Goal: Information Seeking & Learning: Learn about a topic

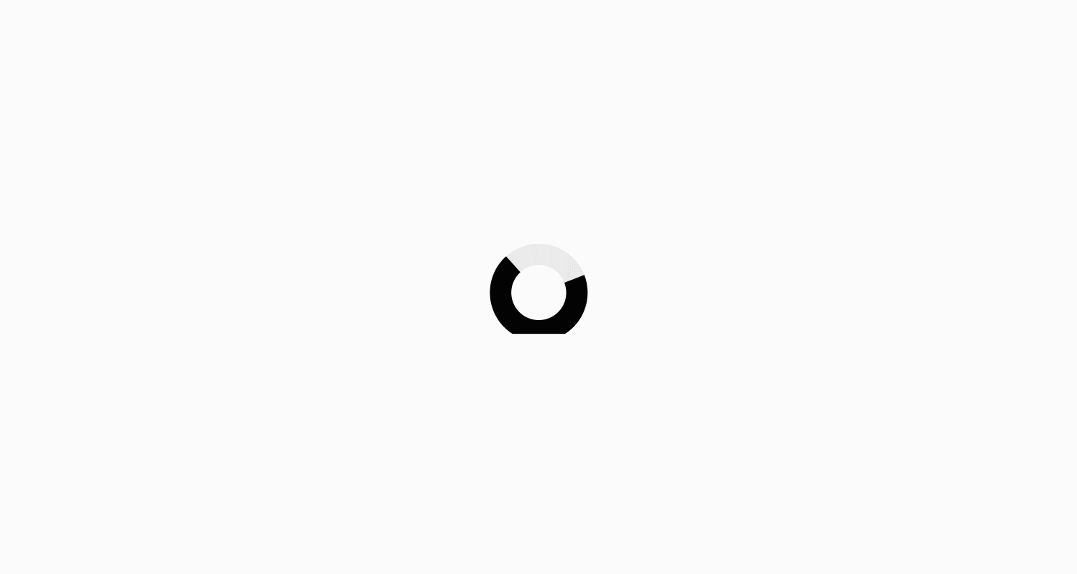
scroll to position [101, 0]
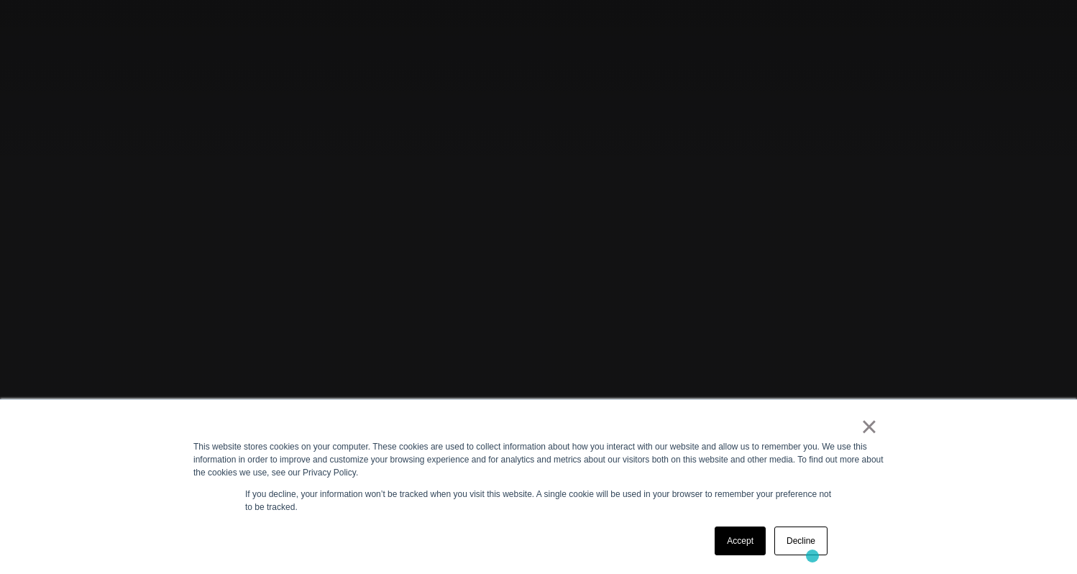
click at [813, 556] on div "Accept Decline" at bounding box center [771, 540] width 122 height 37
click at [809, 545] on link "Decline" at bounding box center [800, 540] width 53 height 29
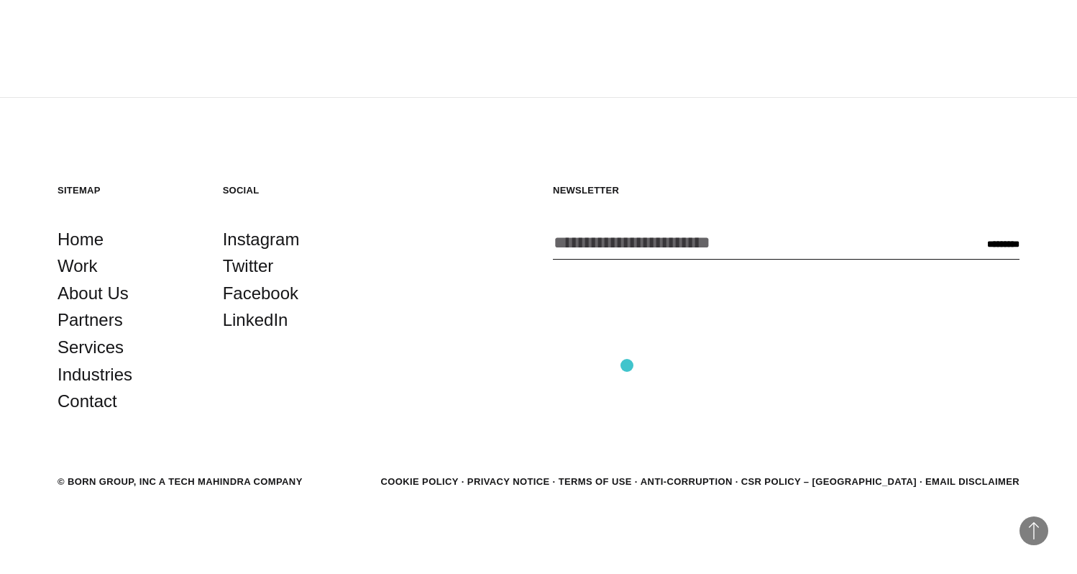
scroll to position [4138, 0]
click at [94, 296] on link "About Us" at bounding box center [93, 293] width 71 height 27
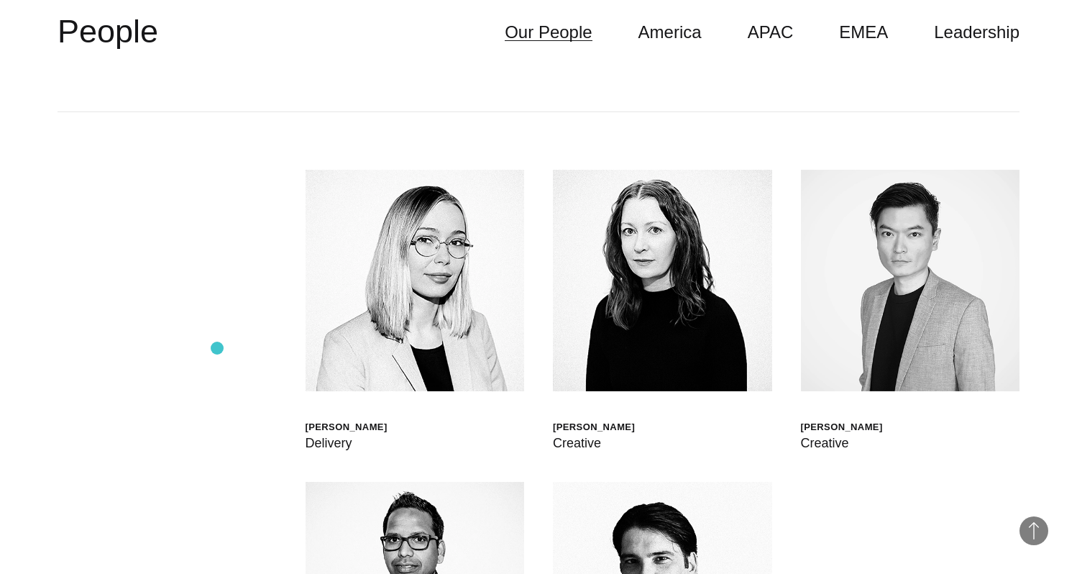
scroll to position [3996, 0]
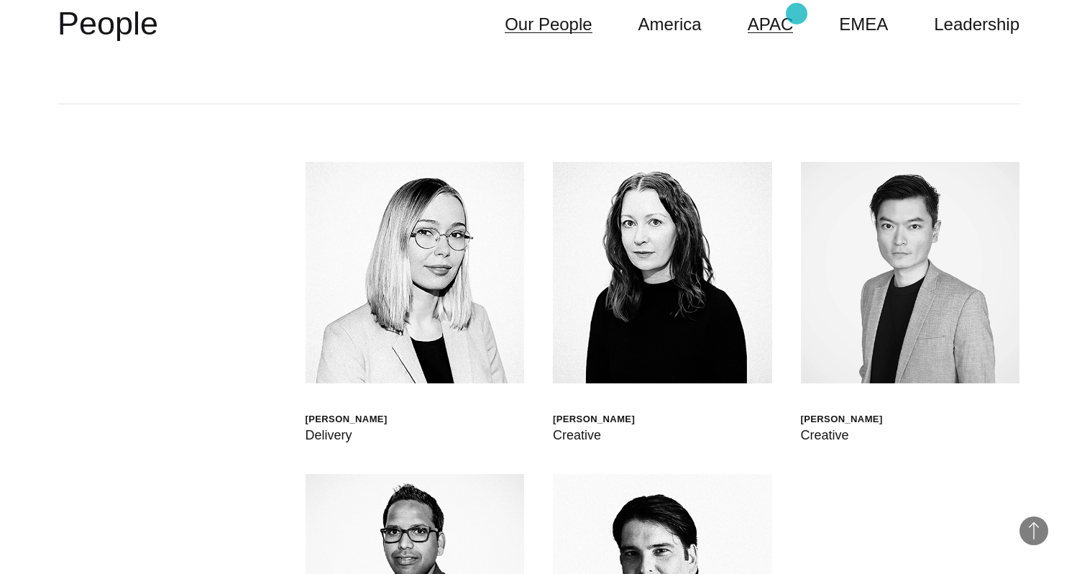
click at [794, 14] on link "APAC" at bounding box center [771, 24] width 46 height 27
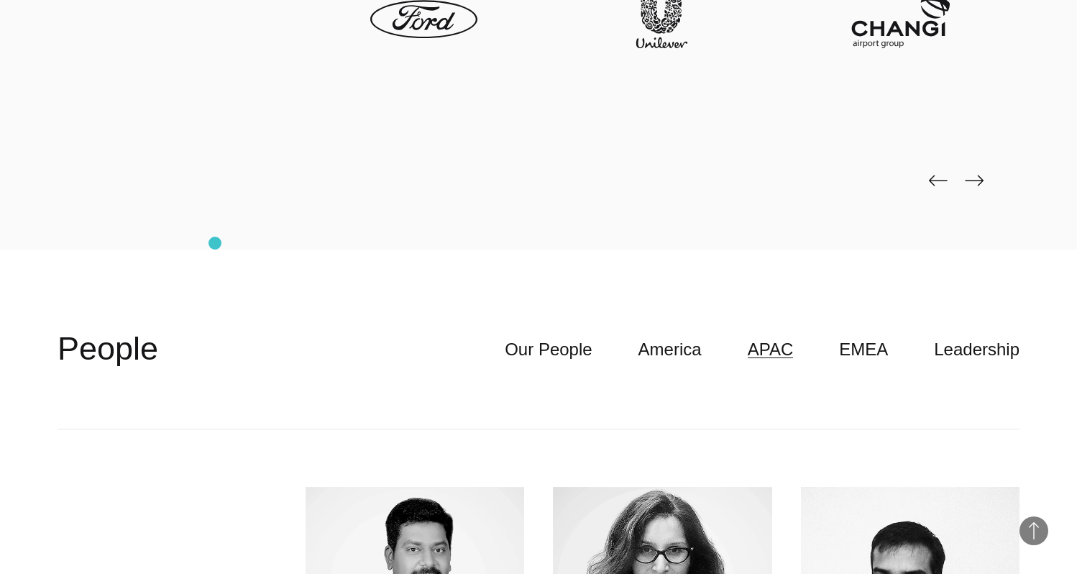
scroll to position [3670, 0]
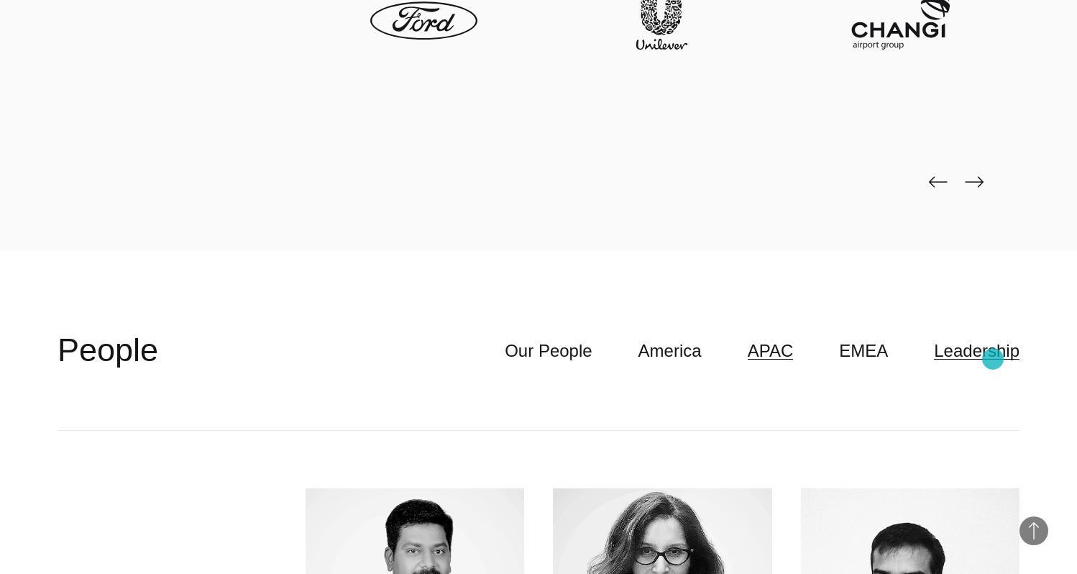
click at [993, 359] on link "Leadership" at bounding box center [977, 350] width 86 height 27
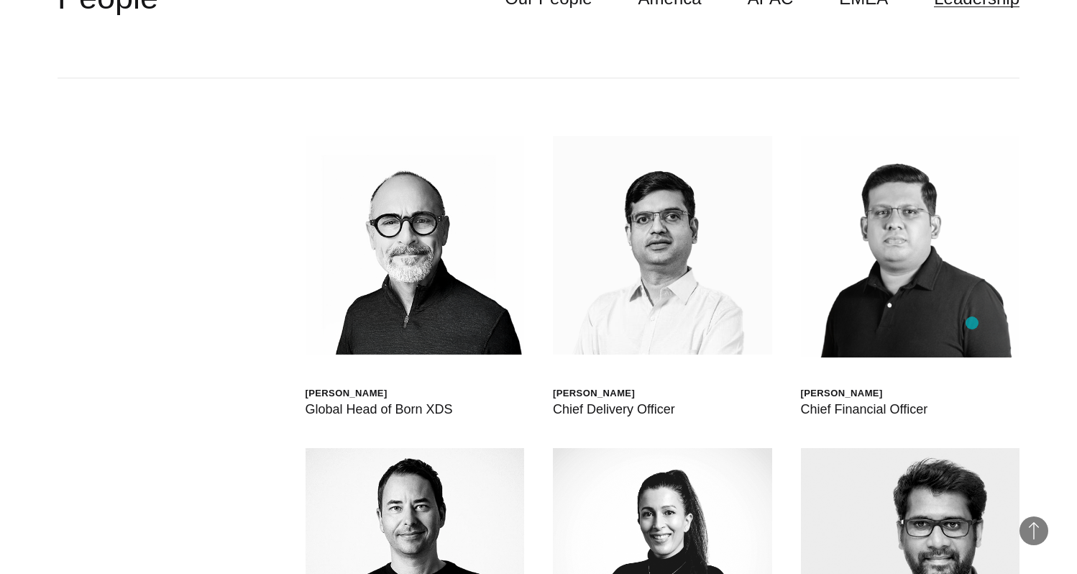
scroll to position [3928, 0]
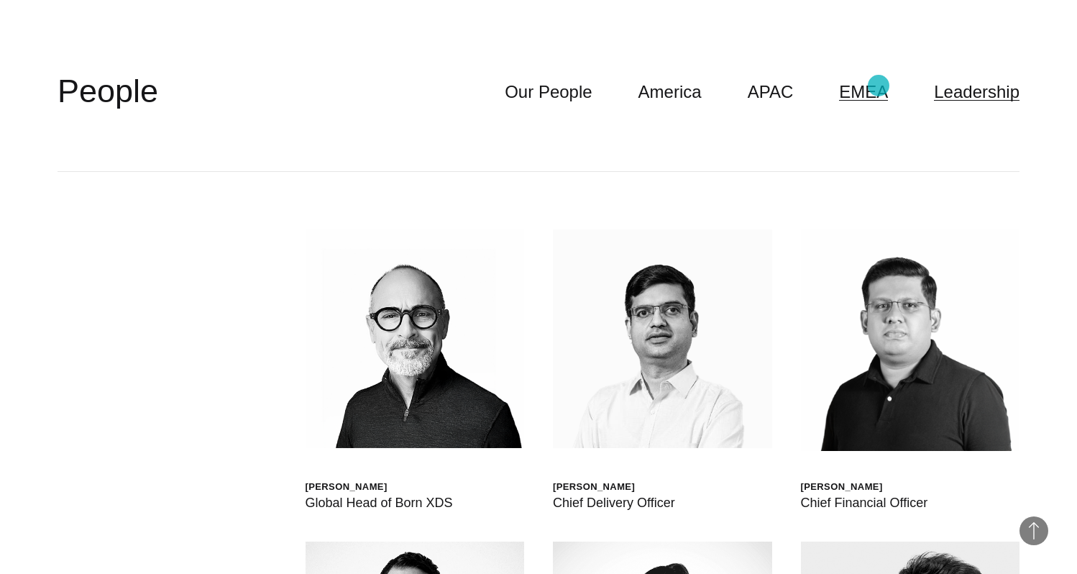
click at [879, 86] on link "EMEA" at bounding box center [863, 91] width 49 height 27
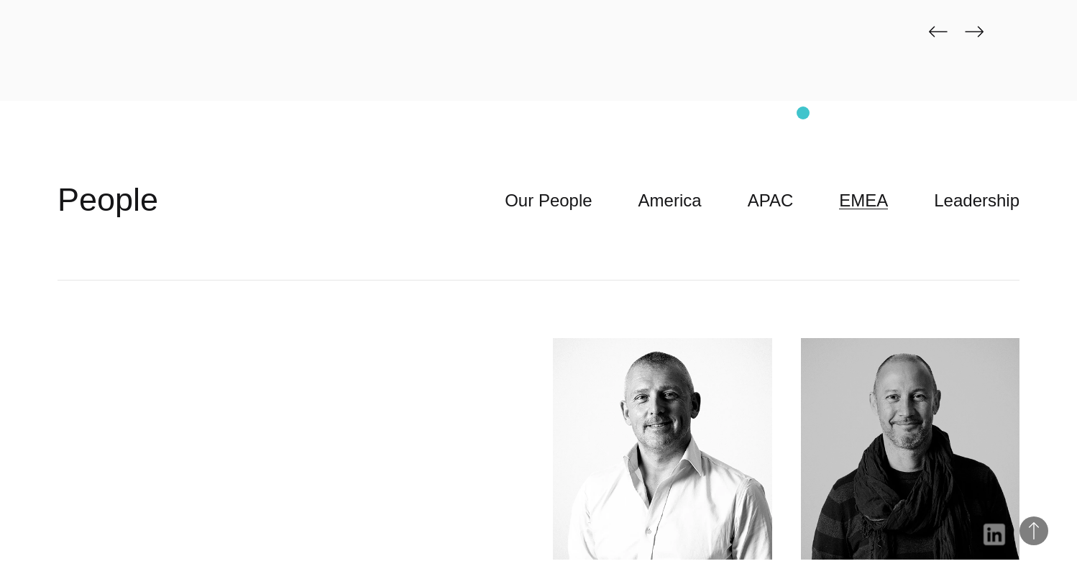
scroll to position [3783, 0]
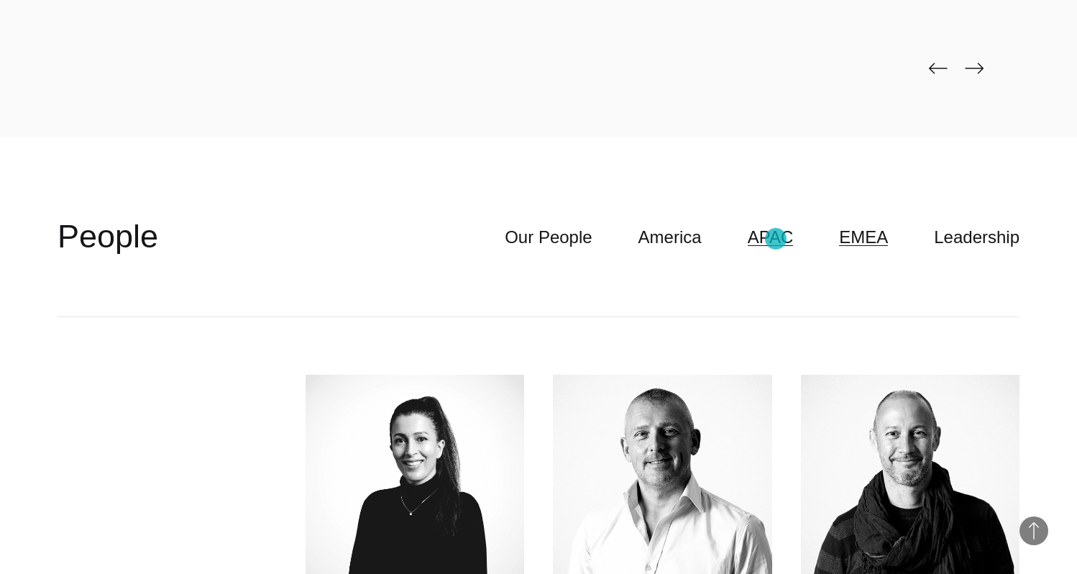
click at [776, 239] on link "APAC" at bounding box center [771, 237] width 46 height 27
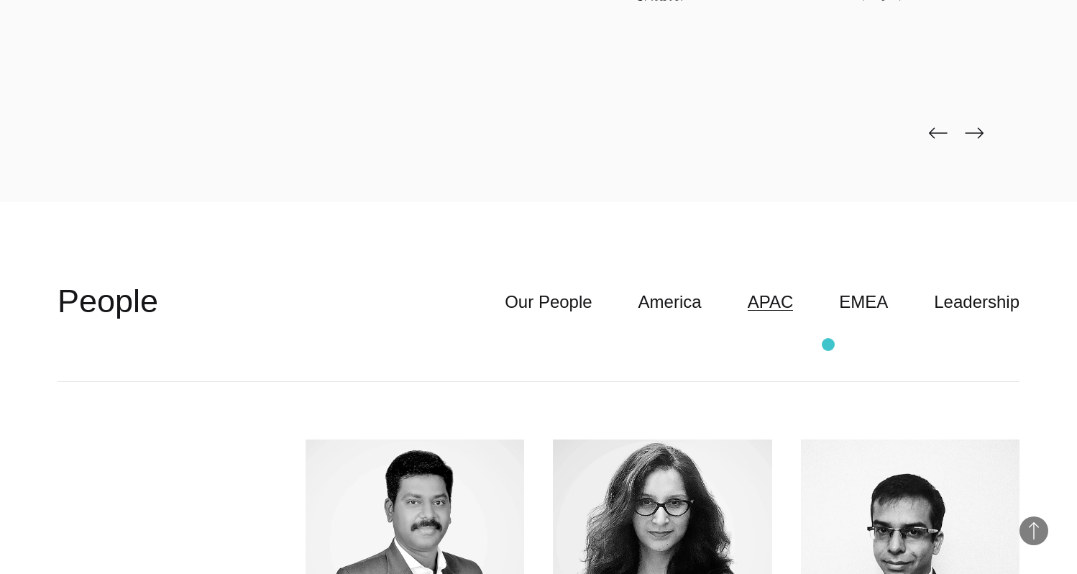
scroll to position [3581, 0]
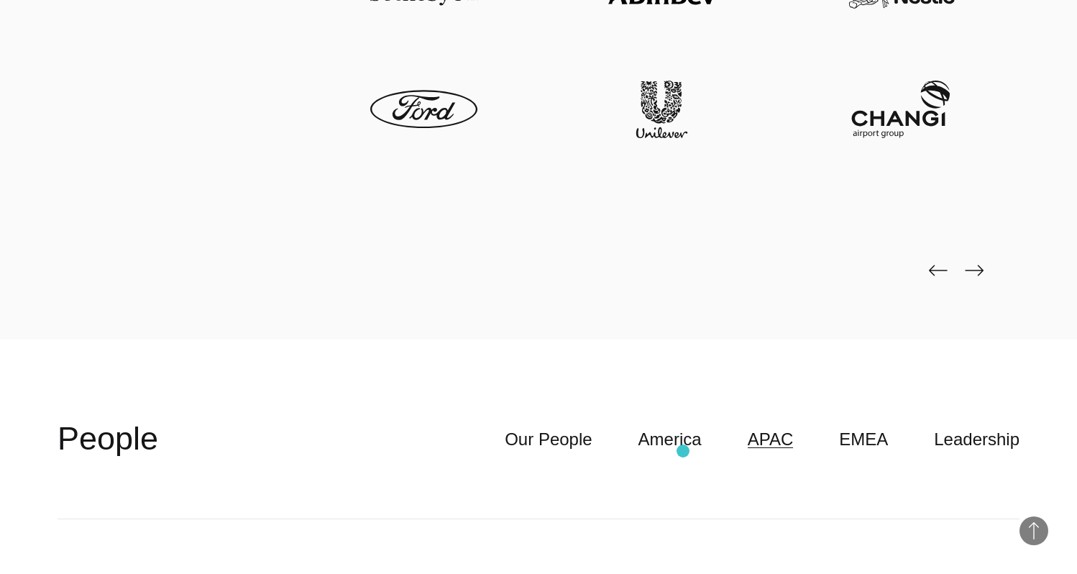
click at [683, 451] on header "**********" at bounding box center [539, 439] width 962 height 159
click at [687, 440] on link "America" at bounding box center [670, 439] width 63 height 27
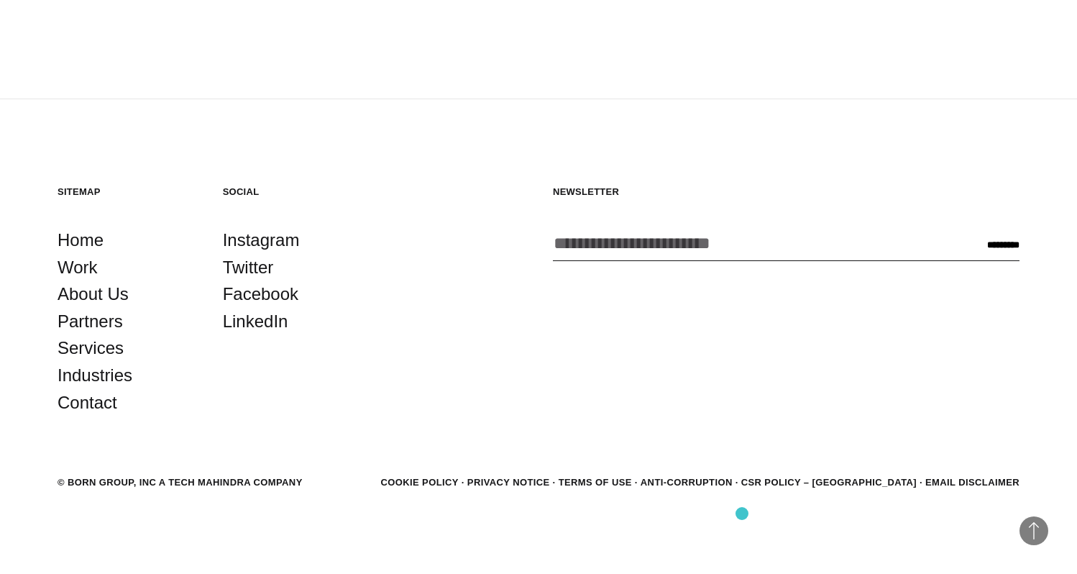
scroll to position [5697, 0]
click at [270, 232] on link "Instagram" at bounding box center [261, 240] width 77 height 27
